Goal: Task Accomplishment & Management: Use online tool/utility

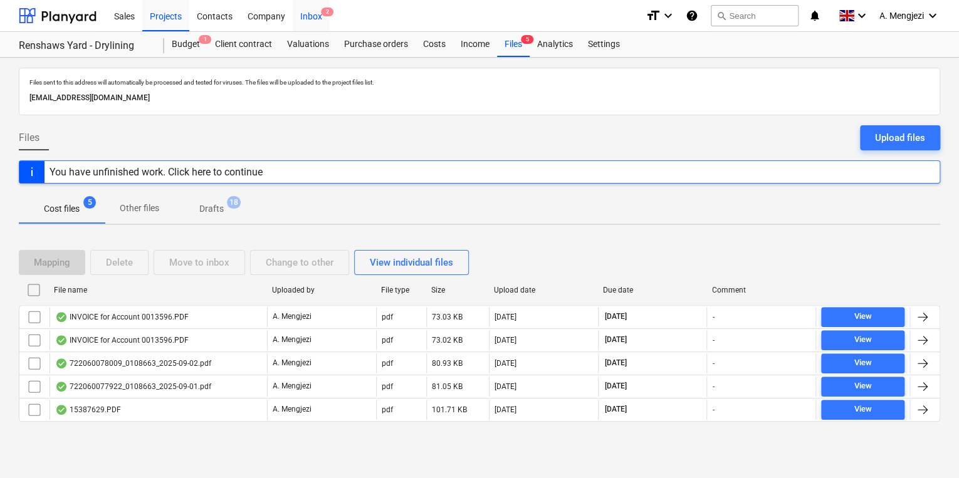
click at [317, 14] on div "Inbox 2" at bounding box center [311, 15] width 37 height 32
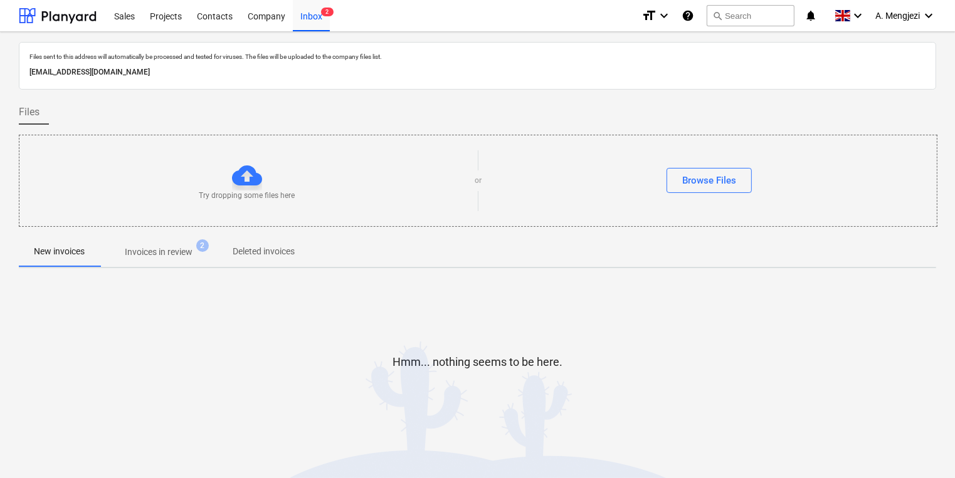
click at [180, 252] on p "Invoices in review" at bounding box center [159, 252] width 68 height 13
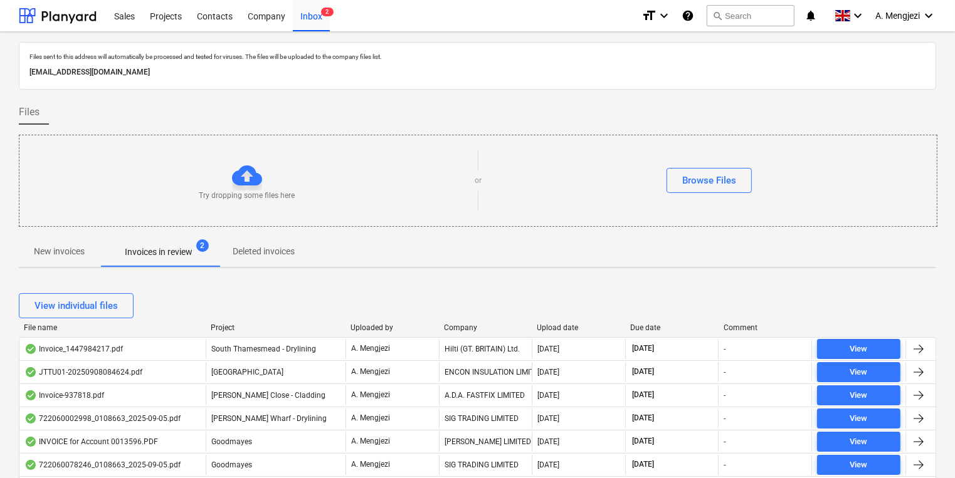
click at [458, 328] on div "Company" at bounding box center [485, 327] width 83 height 9
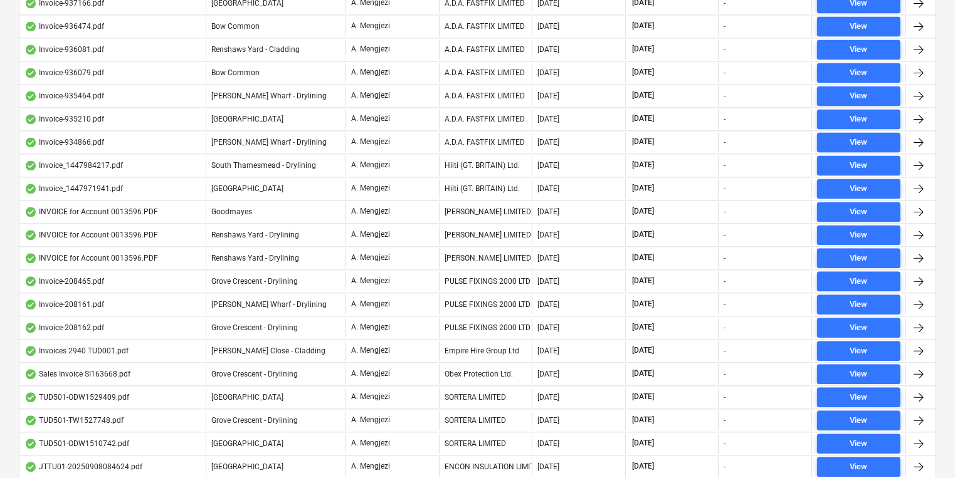
scroll to position [3009, 0]
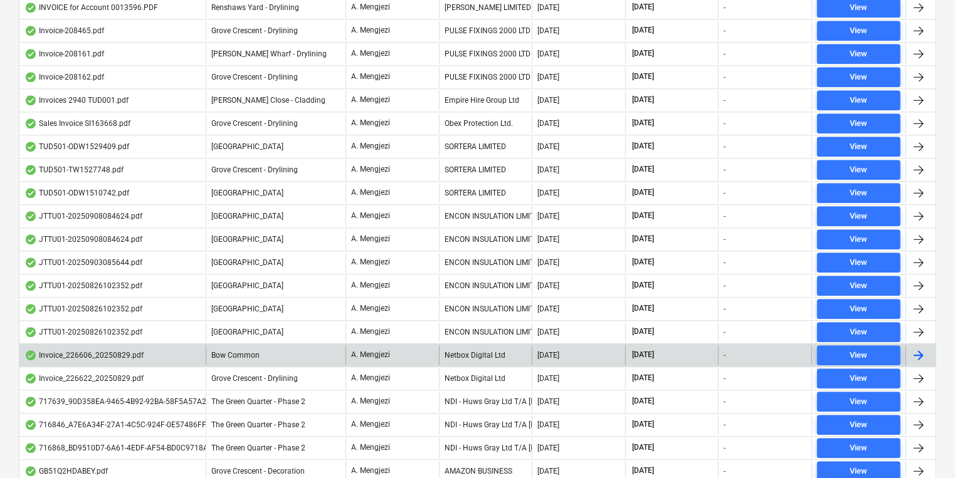
click at [472, 345] on div "Netbox Digital Ltd" at bounding box center [485, 355] width 93 height 20
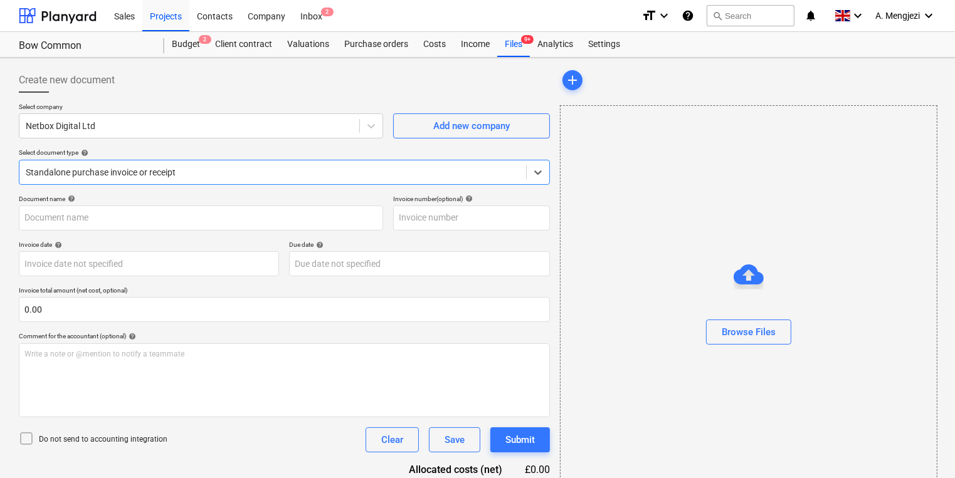
type input "226606"
type input "[DATE]"
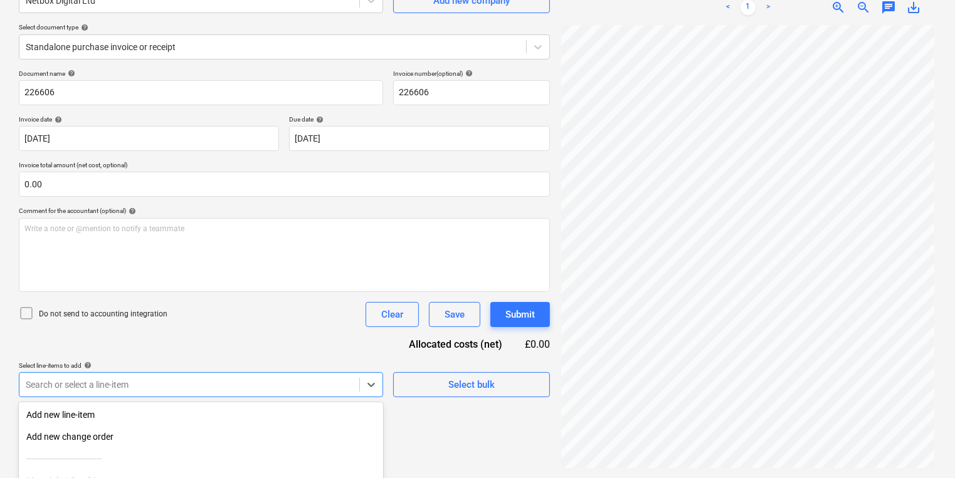
scroll to position [239, 0]
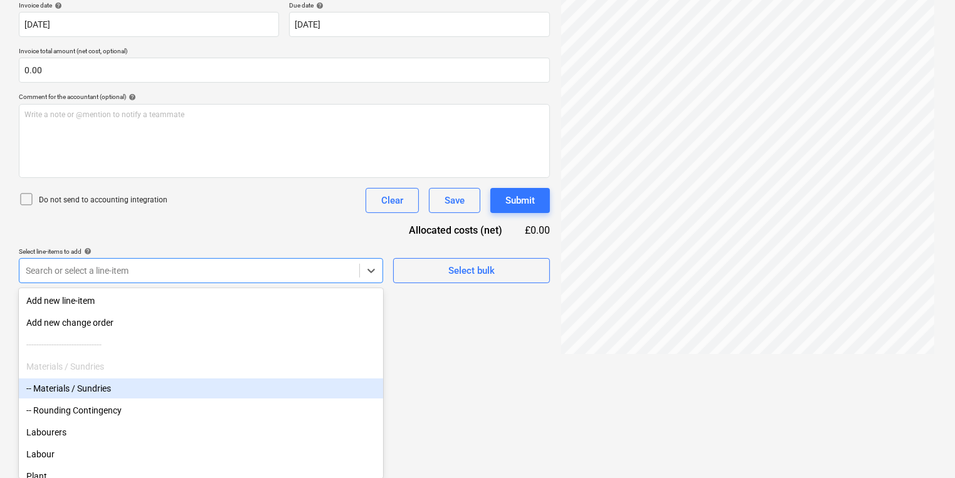
click at [233, 239] on body "Sales Projects Contacts Company Inbox 2 format_size keyboard_arrow_down help se…" at bounding box center [477, 0] width 955 height 478
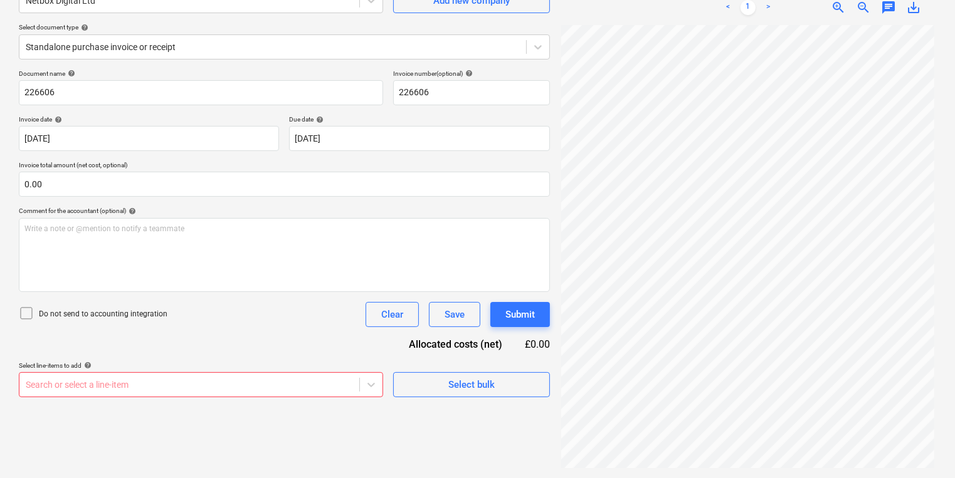
scroll to position [125, 0]
